Goal: Information Seeking & Learning: Learn about a topic

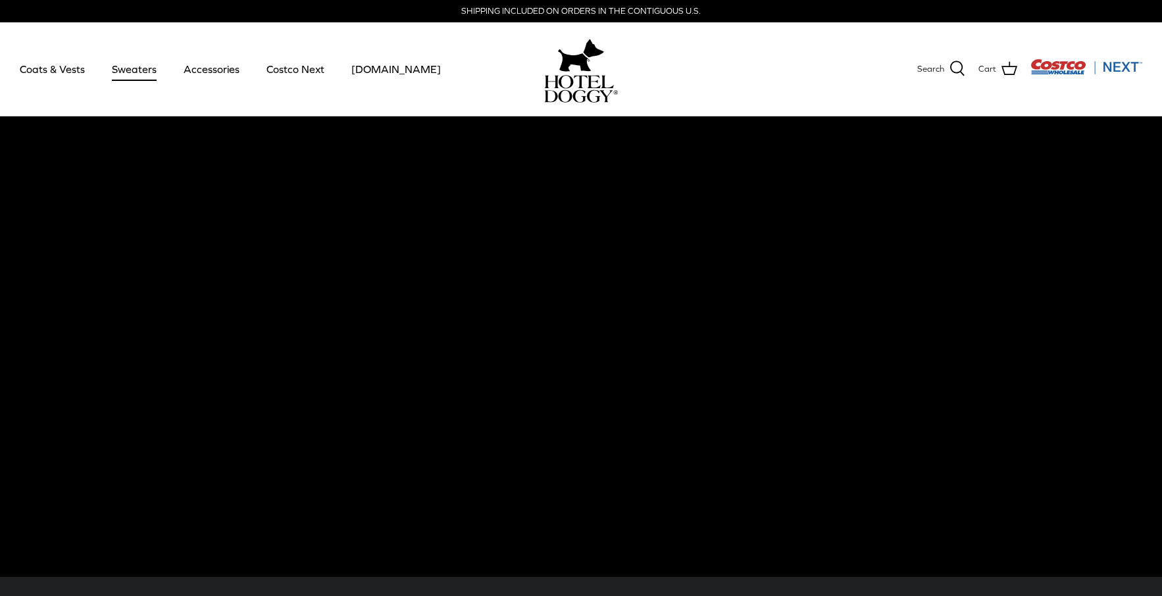
click at [130, 70] on link "Sweaters" at bounding box center [134, 69] width 68 height 45
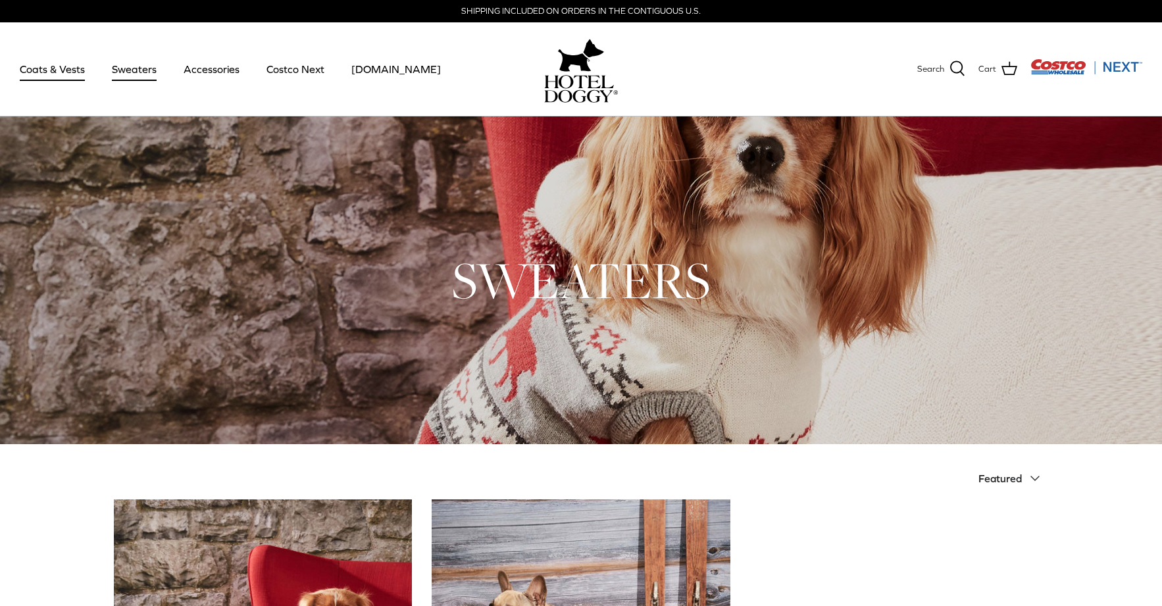
click at [45, 64] on link "Coats & Vests" at bounding box center [52, 69] width 89 height 45
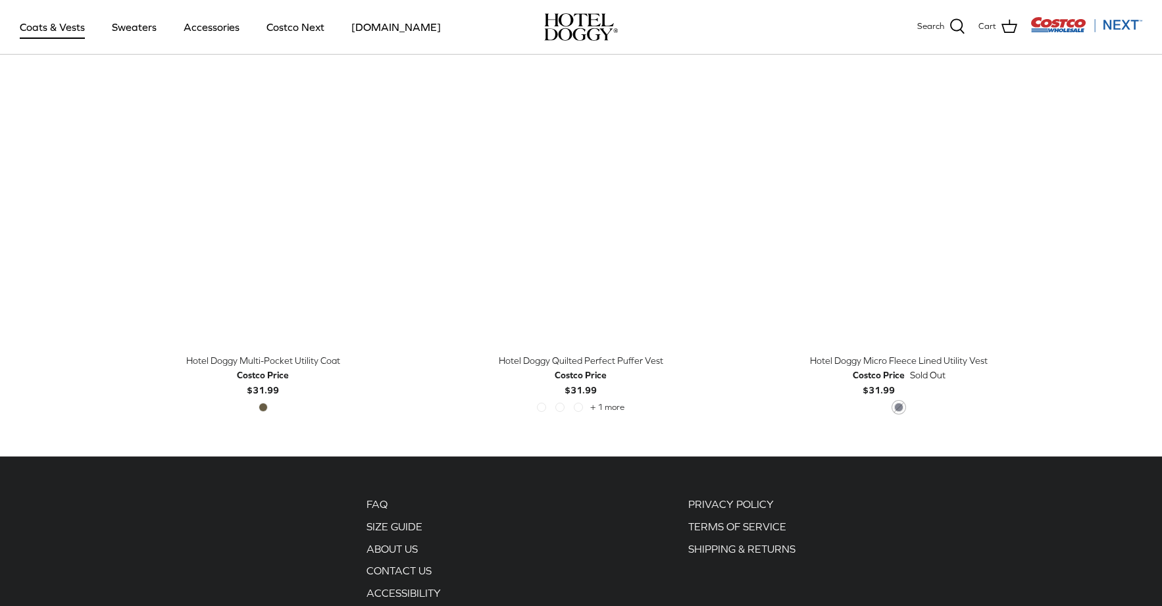
scroll to position [2763, 0]
